Goal: Register for event/course

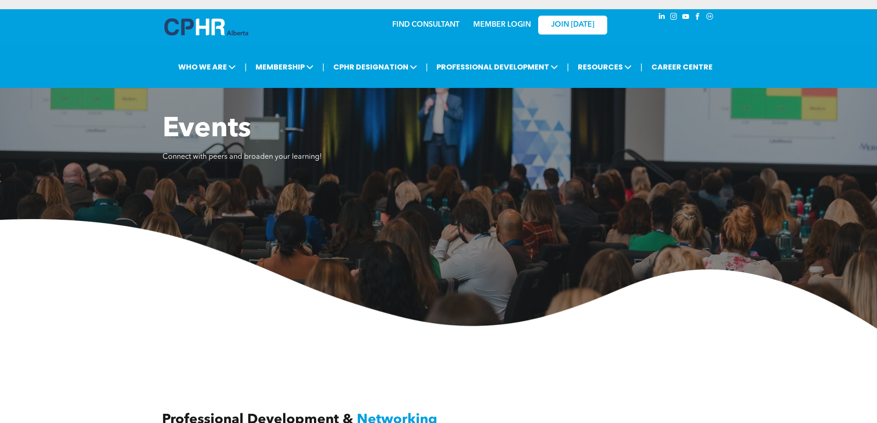
click at [582, 167] on div "Events Connect with peers and broaden your learning!" at bounding box center [439, 143] width 553 height 60
click at [516, 28] on link "MEMBER LOGIN" at bounding box center [502, 24] width 58 height 7
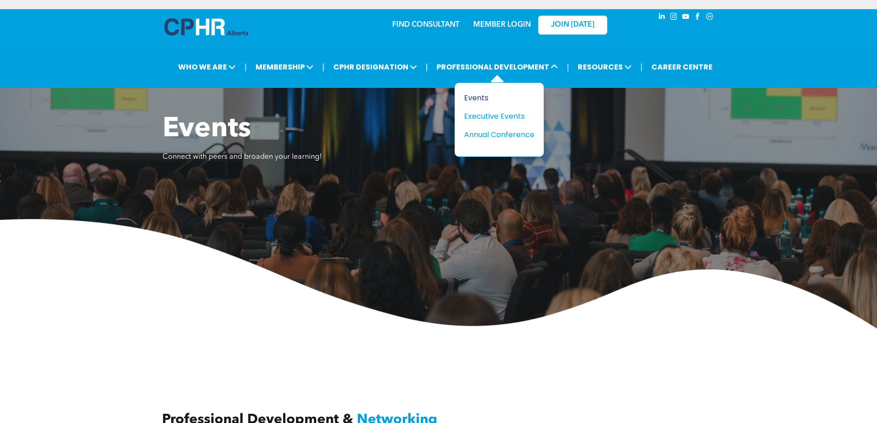
click at [477, 97] on div "Events" at bounding box center [496, 98] width 64 height 12
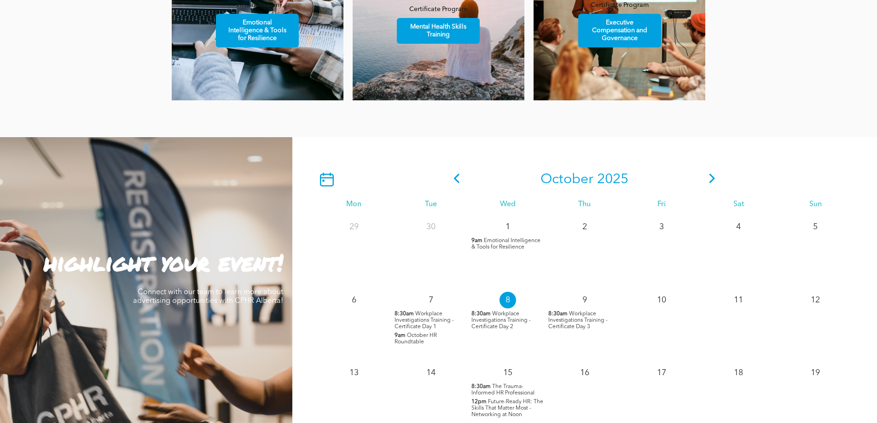
scroll to position [691, 0]
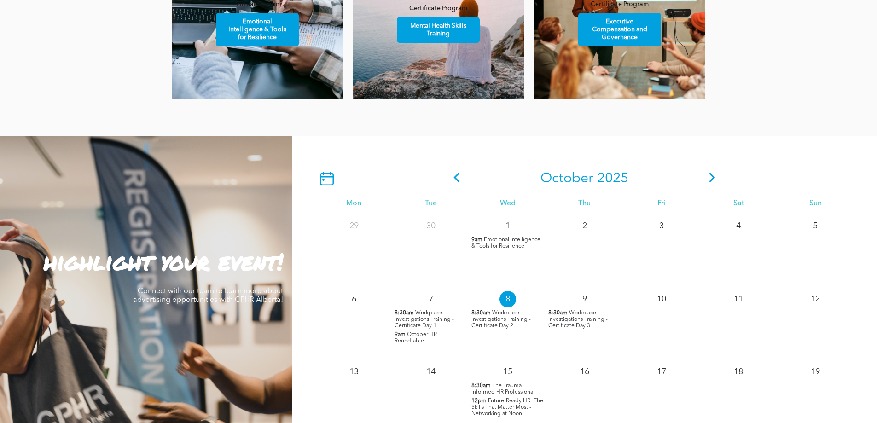
click at [715, 175] on icon at bounding box center [713, 178] width 14 height 10
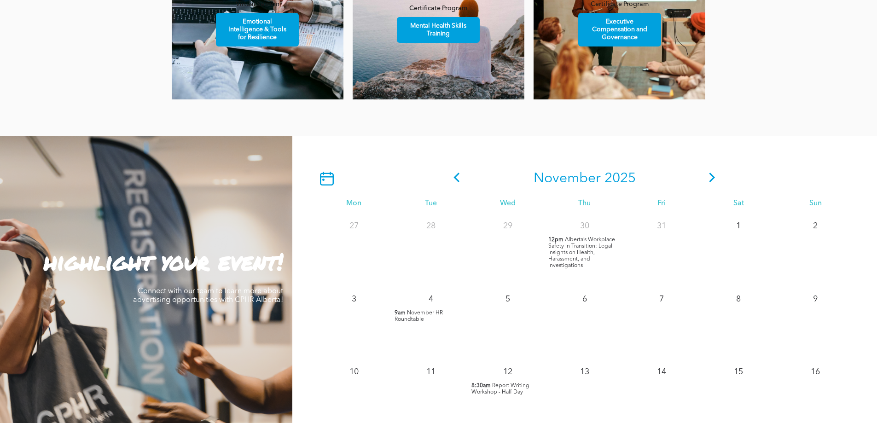
click at [428, 312] on span "November HR Roundtable" at bounding box center [419, 316] width 48 height 12
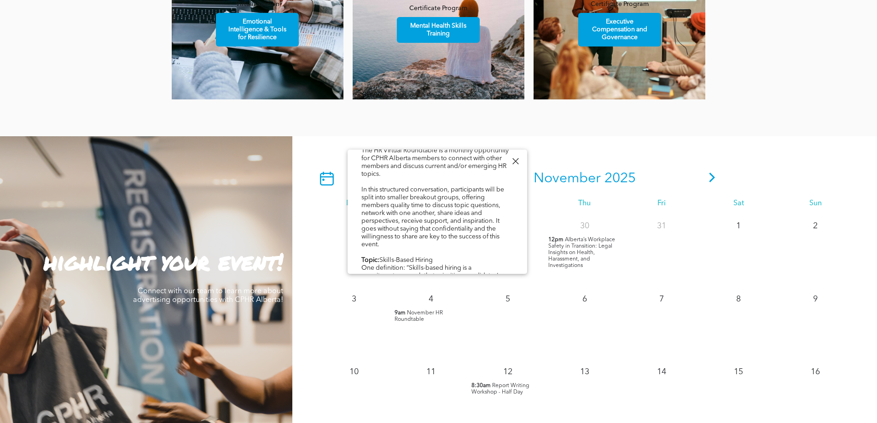
scroll to position [0, 0]
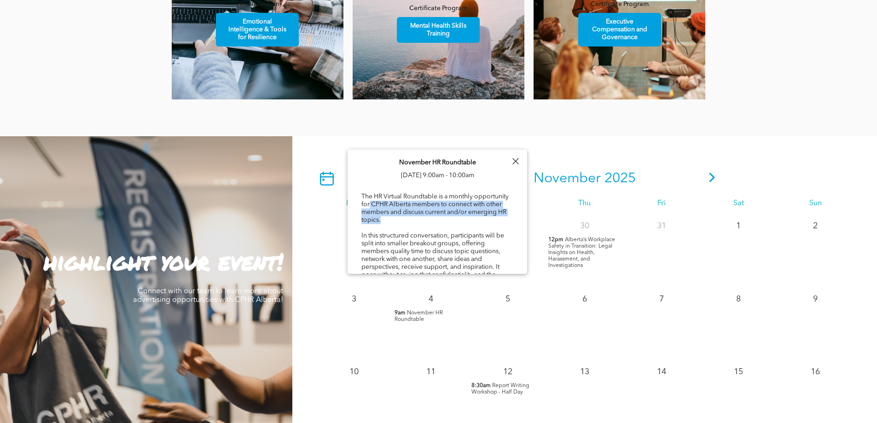
drag, startPoint x: 407, startPoint y: 207, endPoint x: 422, endPoint y: 221, distance: 21.2
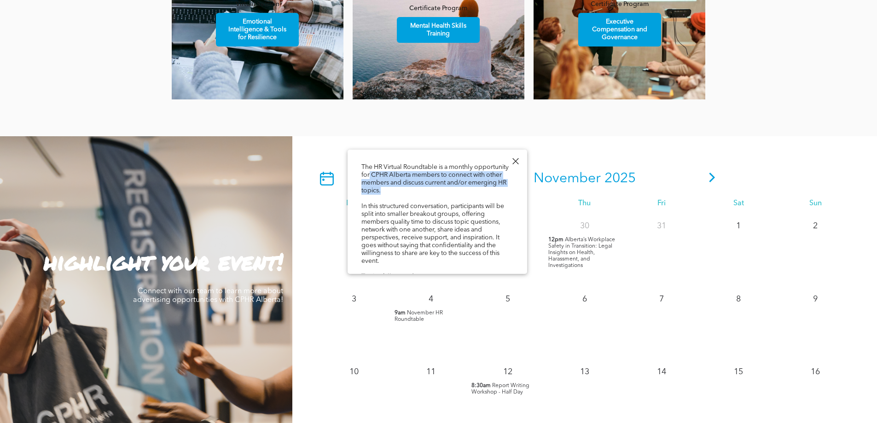
scroll to position [46, 0]
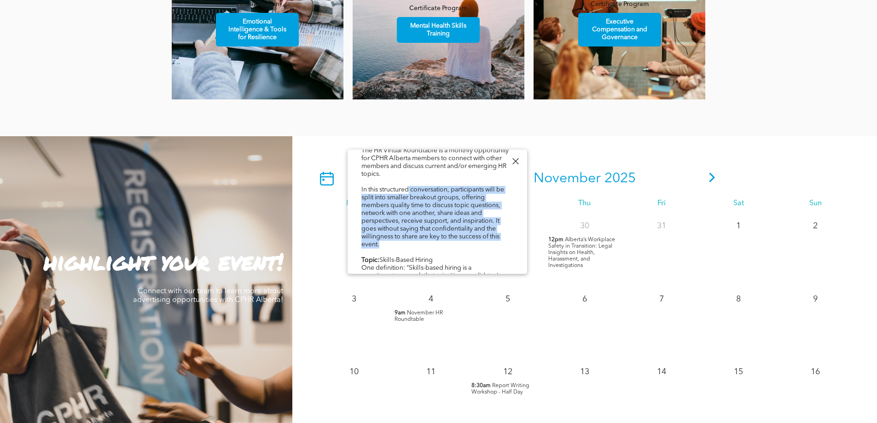
drag, startPoint x: 411, startPoint y: 187, endPoint x: 433, endPoint y: 239, distance: 57.1
click at [433, 239] on div "The HR Virtual Roundtable is a monthly opportunity for CPHR Alberta members to …" at bounding box center [438, 401] width 152 height 510
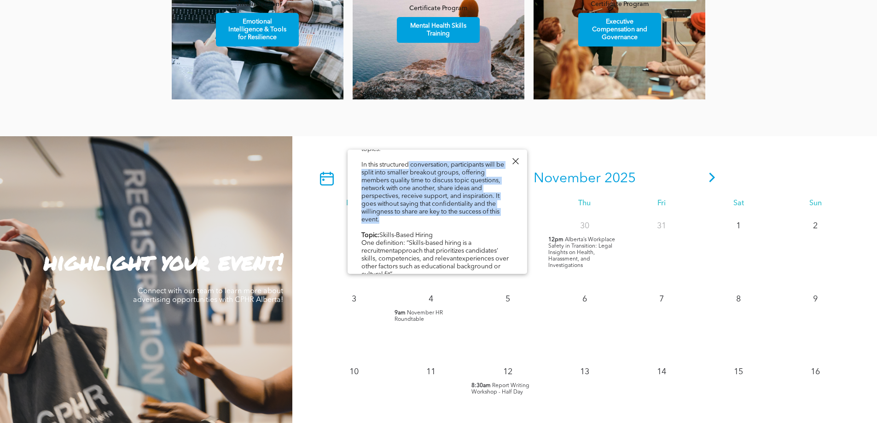
scroll to position [92, 0]
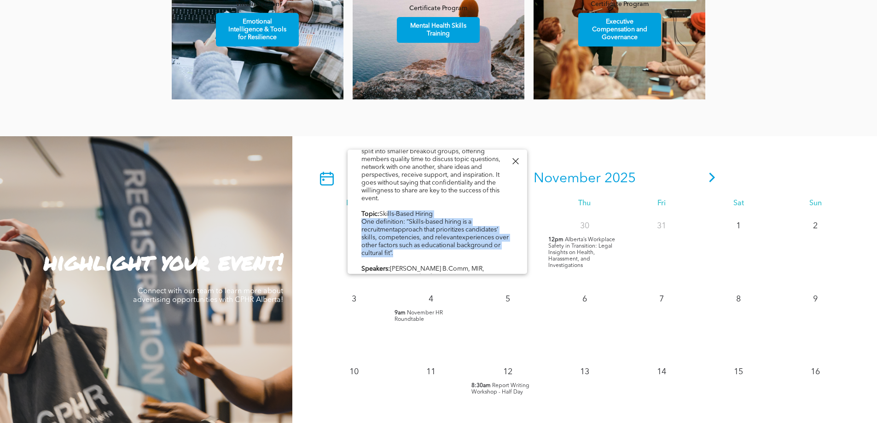
drag, startPoint x: 390, startPoint y: 210, endPoint x: 461, endPoint y: 246, distance: 79.9
click at [461, 246] on div "The HR Virtual Roundtable is a monthly opportunity for CPHR Alberta members to …" at bounding box center [438, 355] width 152 height 510
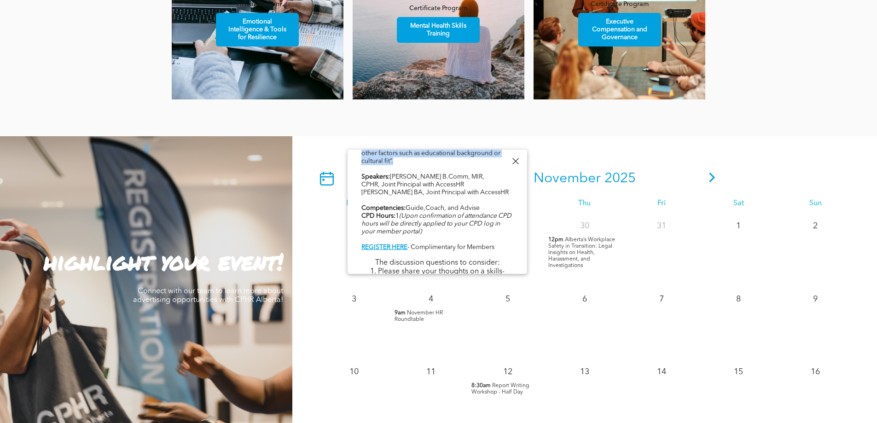
scroll to position [230, 0]
